Goal: Task Accomplishment & Management: Manage account settings

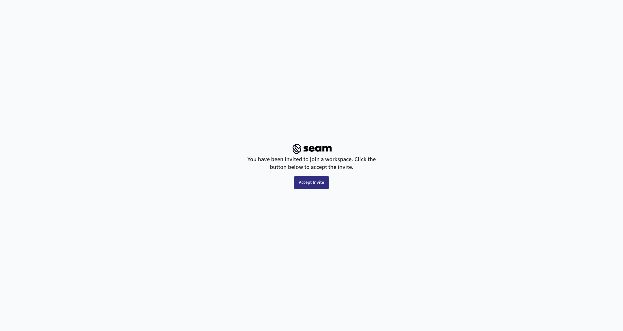
click at [314, 188] on button "Accept Invite" at bounding box center [312, 182] width 36 height 13
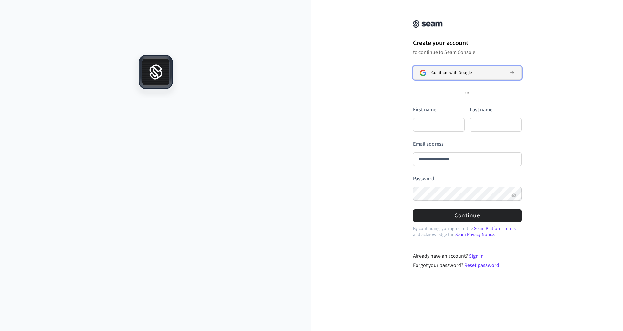
click at [458, 72] on span "Continue with Google" at bounding box center [451, 72] width 40 height 5
type input "**********"
